Goal: Task Accomplishment & Management: Manage account settings

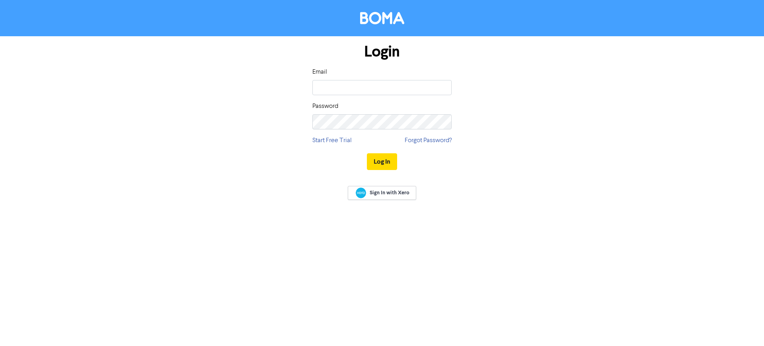
click at [376, 86] on input "email" at bounding box center [381, 87] width 139 height 15
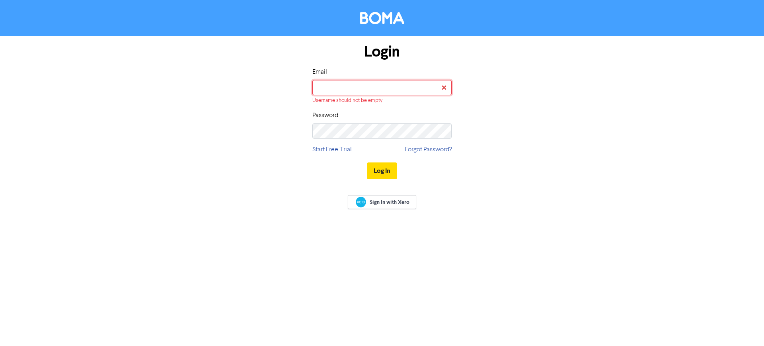
click at [389, 83] on input "email" at bounding box center [381, 87] width 139 height 15
type input "novita@thewhiteoffice.com.au"
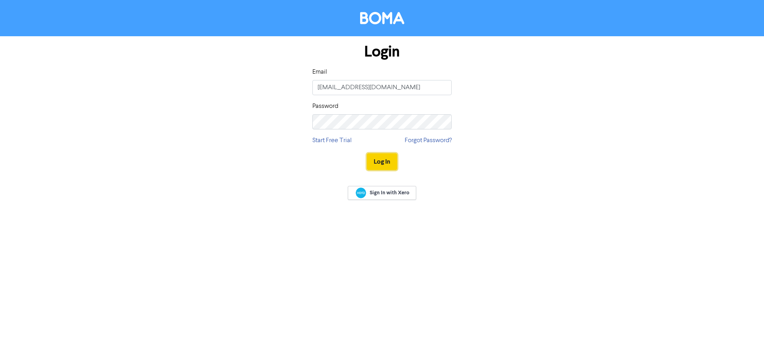
click at [379, 160] on button "Log In" at bounding box center [382, 161] width 30 height 17
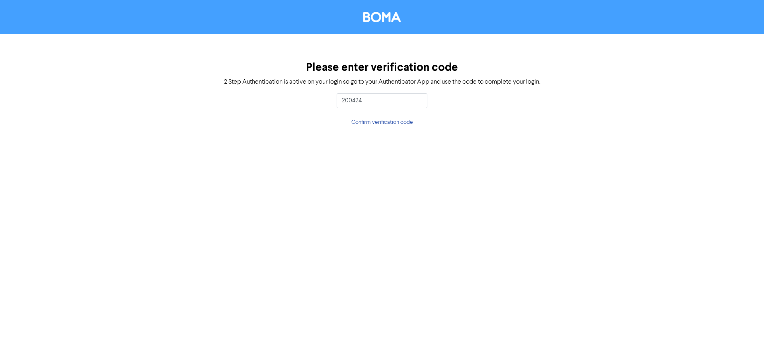
type input "200424"
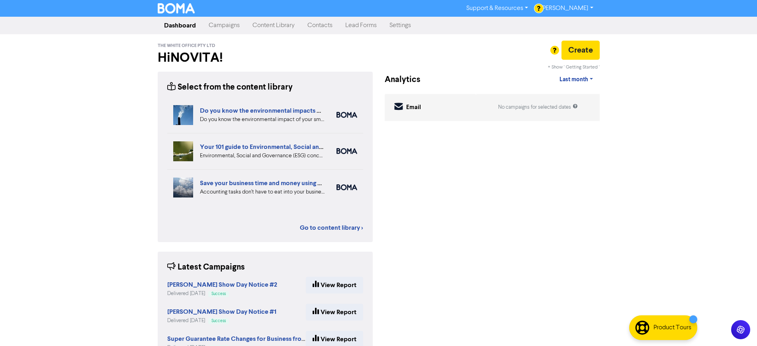
click at [316, 27] on link "Contacts" at bounding box center [320, 26] width 38 height 16
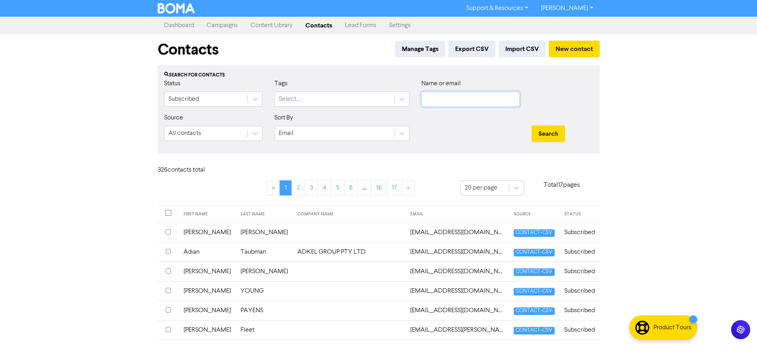
click at [433, 96] on input "text" at bounding box center [470, 99] width 98 height 15
type input "su"
click at [531, 125] on button "Search" at bounding box center [547, 133] width 33 height 17
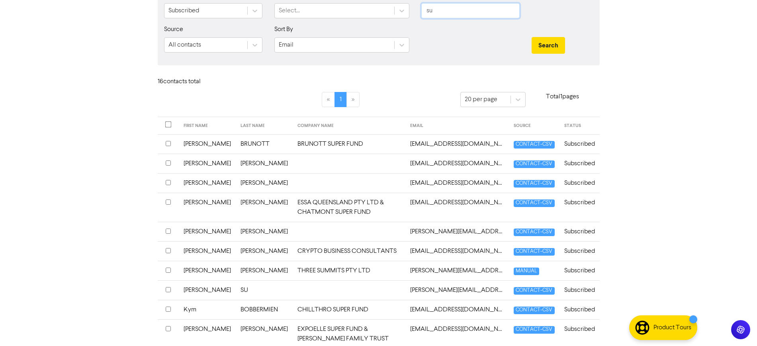
scroll to position [100, 0]
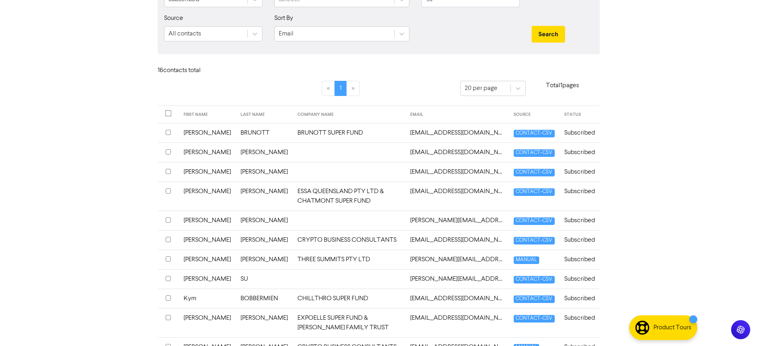
click at [362, 277] on td at bounding box center [349, 279] width 113 height 20
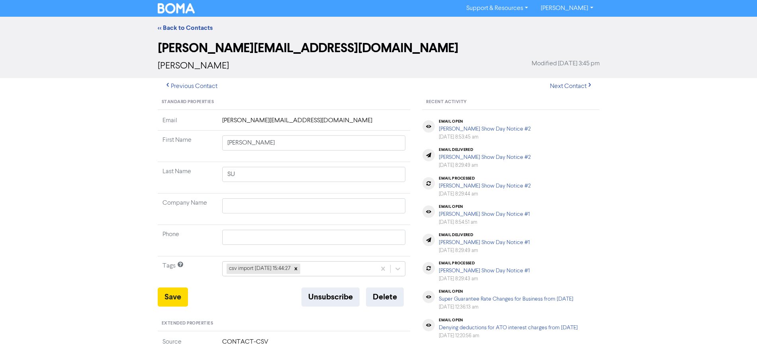
scroll to position [50, 0]
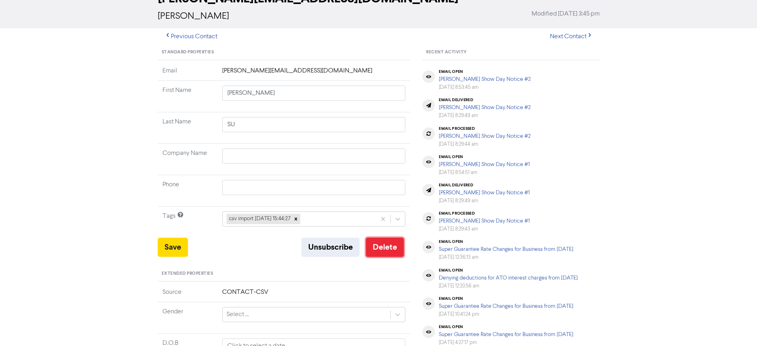
click at [387, 245] on button "Delete" at bounding box center [385, 247] width 38 height 19
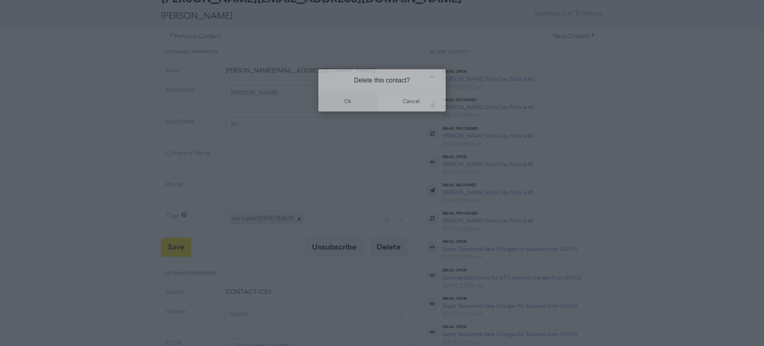
click at [350, 98] on button "ok" at bounding box center [347, 102] width 59 height 20
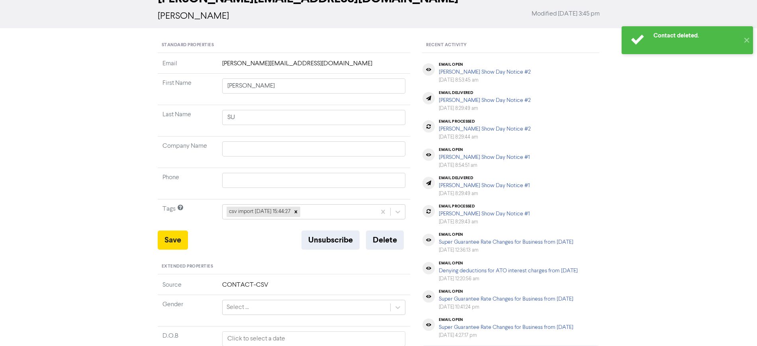
scroll to position [0, 0]
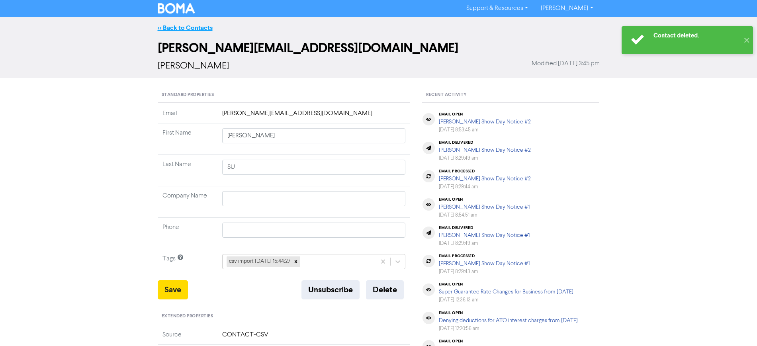
click at [196, 26] on link "<< Back to Contacts" at bounding box center [185, 28] width 55 height 8
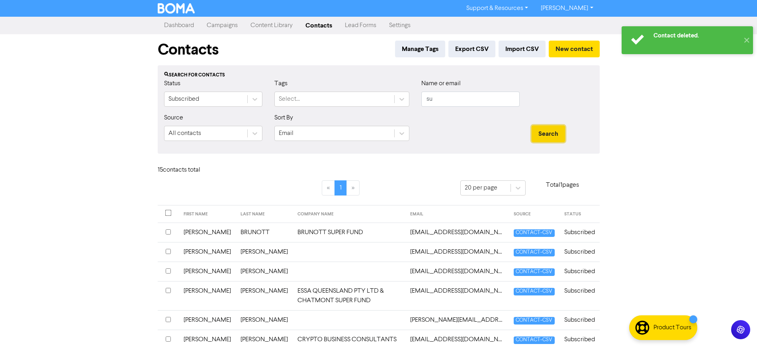
click at [553, 131] on button "Search" at bounding box center [547, 133] width 33 height 17
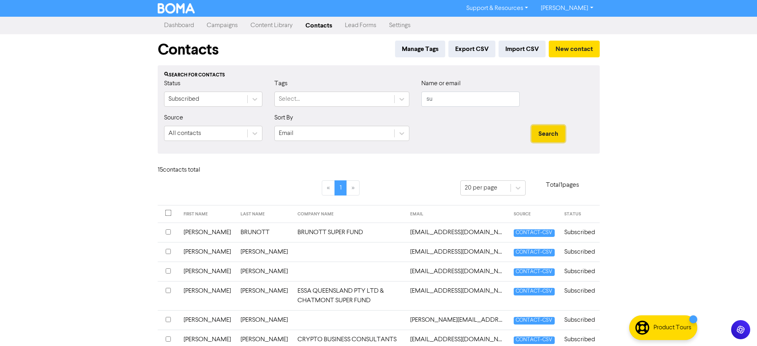
click at [545, 132] on button "Search" at bounding box center [547, 133] width 33 height 17
click at [572, 48] on button "New contact" at bounding box center [574, 49] width 51 height 17
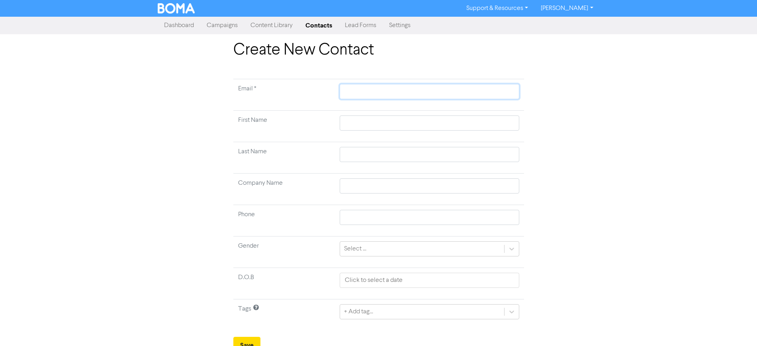
click at [366, 88] on input "text" at bounding box center [429, 91] width 179 height 15
paste input "pharmacistjudysu@gmail.com"
type input "pharmacistjudysu@gmail.com"
type input "J"
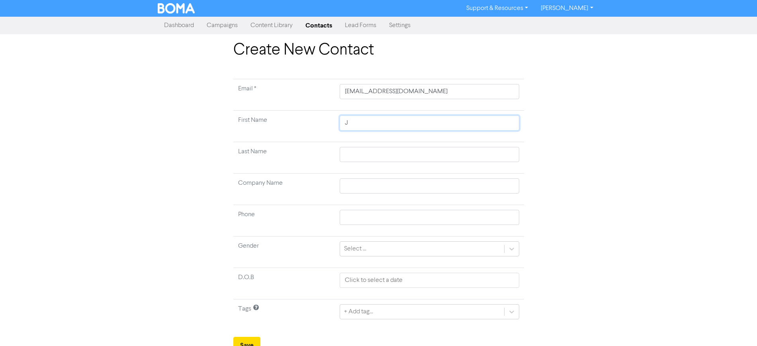
type input "Ju"
type input "Jud"
type input "Judy"
type input "S"
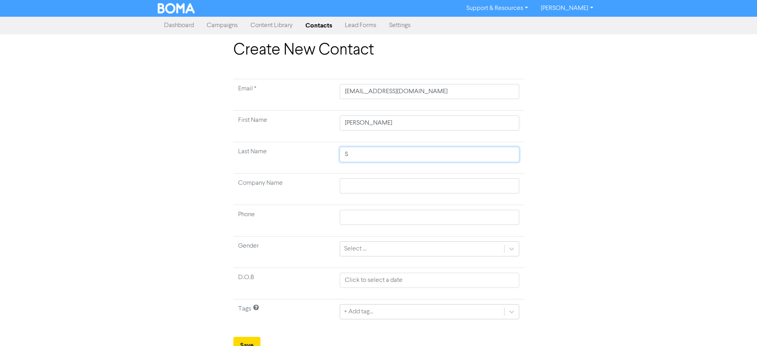
type input "Su"
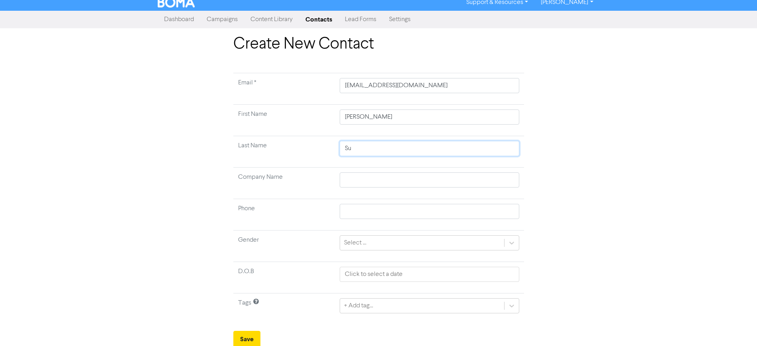
scroll to position [8, 0]
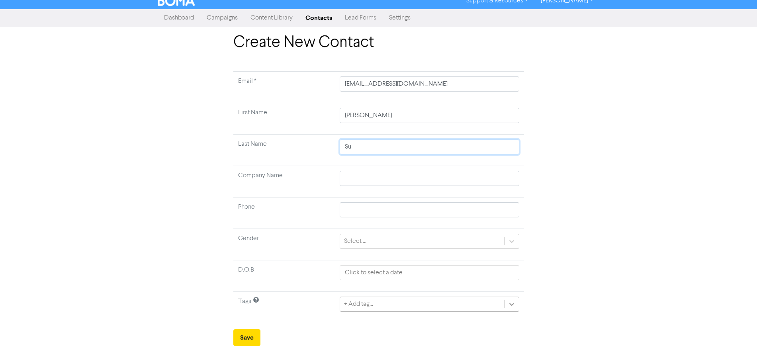
type input "Su"
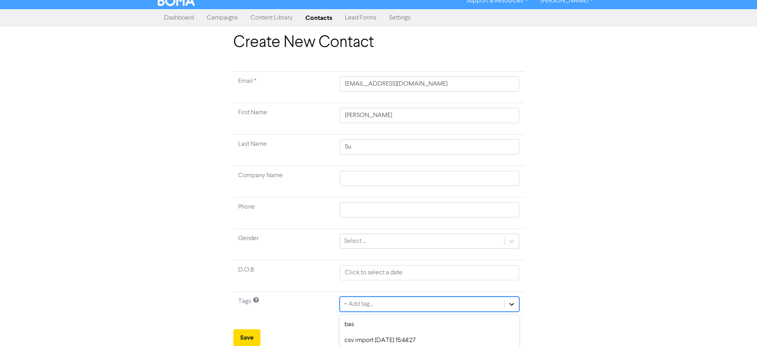
scroll to position [75, 0]
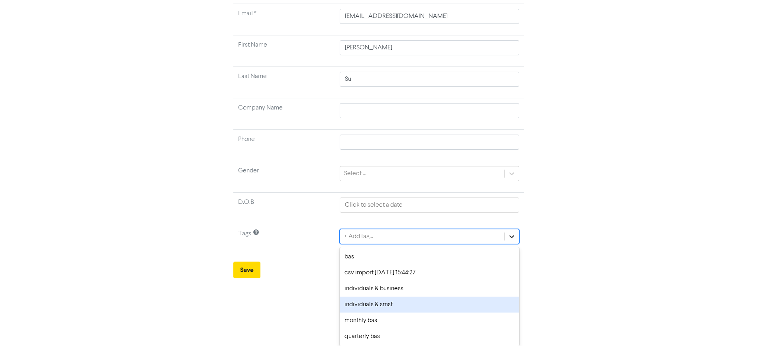
click at [516, 244] on div "option individuals & smsf focused, 4 of 6. 6 results available. Use Up and Down…" at bounding box center [429, 236] width 179 height 15
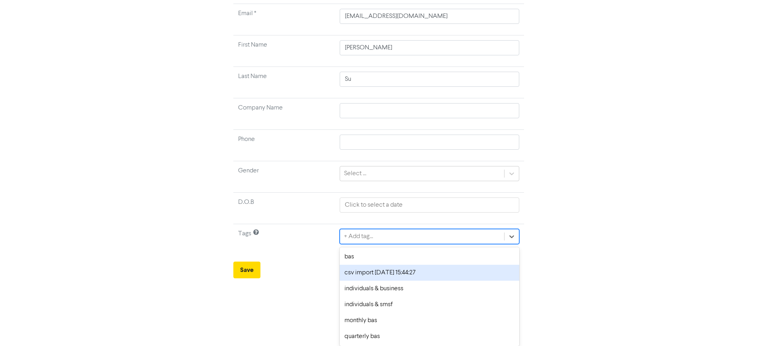
click at [386, 271] on div "csv import 2024-11-22 15:44:27" at bounding box center [429, 273] width 179 height 16
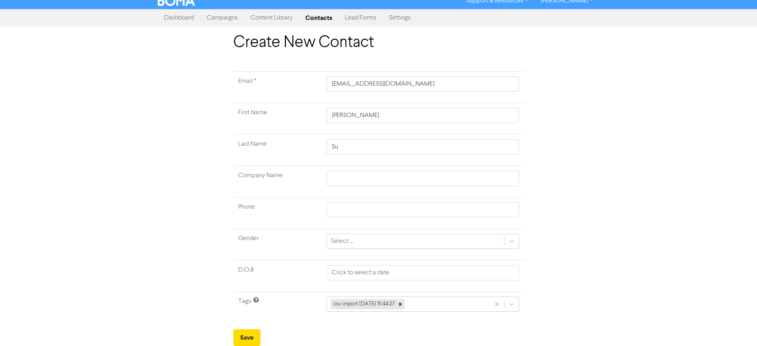
scroll to position [8, 0]
click at [246, 333] on button "Save" at bounding box center [246, 337] width 27 height 17
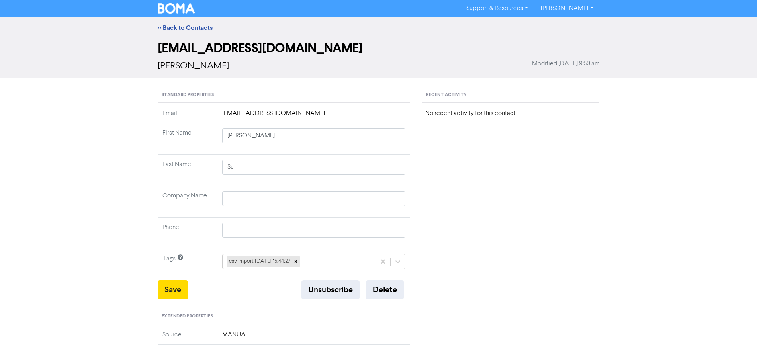
click at [698, 130] on div "<< Back to Contacts pharmacistjudysu@gmail.com Judy Su Modified October 14th 20…" at bounding box center [378, 302] width 757 height 570
click at [181, 6] on img at bounding box center [176, 8] width 37 height 10
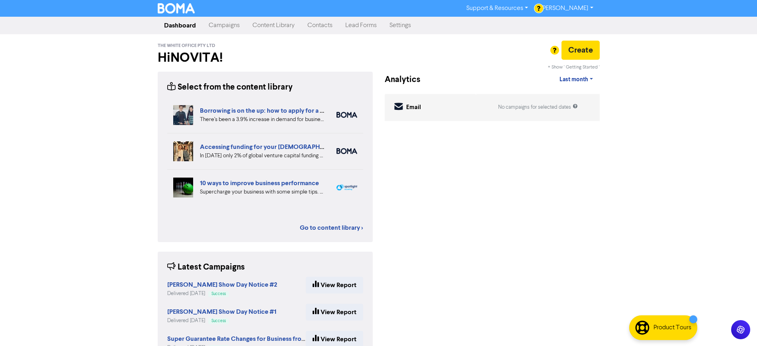
drag, startPoint x: 100, startPoint y: 148, endPoint x: 110, endPoint y: 135, distance: 16.1
click at [100, 148] on div "Support & Resources Video Tutorials FAQ & Guides Marketing Education NOVITA HAL…" at bounding box center [378, 173] width 757 height 346
